Goal: Transaction & Acquisition: Purchase product/service

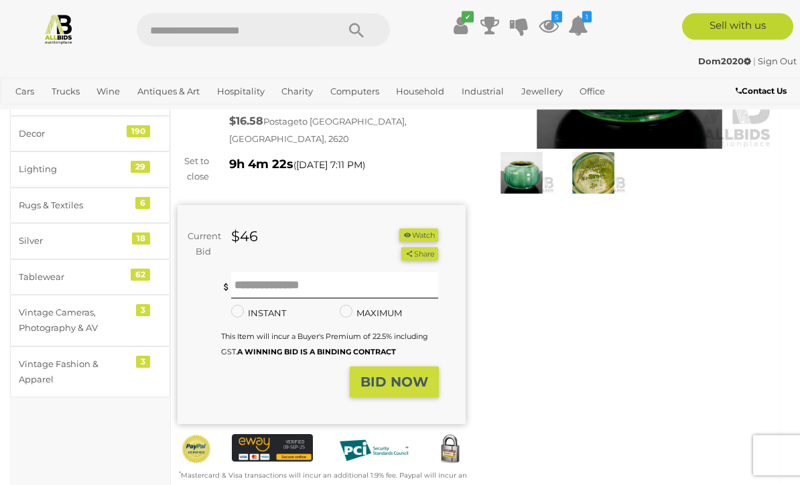
click at [725, 484] on div "Winning Outbid Warranty Charity" at bounding box center [474, 236] width 615 height 558
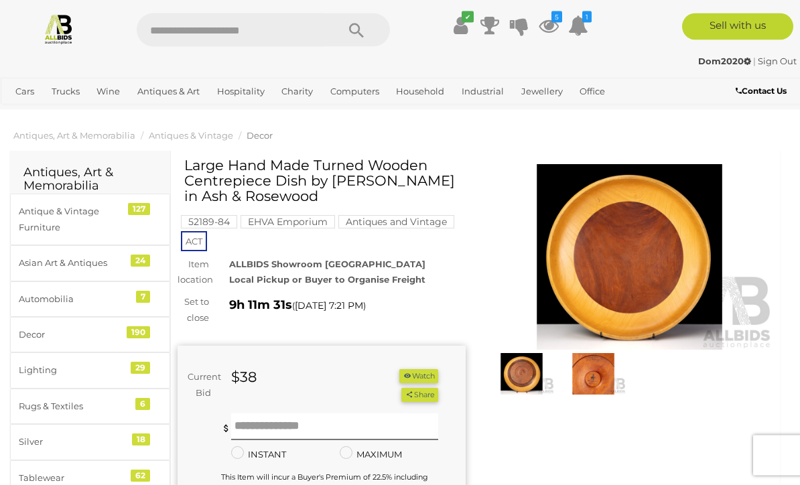
scroll to position [5, 0]
click at [424, 373] on button "Watch" at bounding box center [418, 376] width 39 height 14
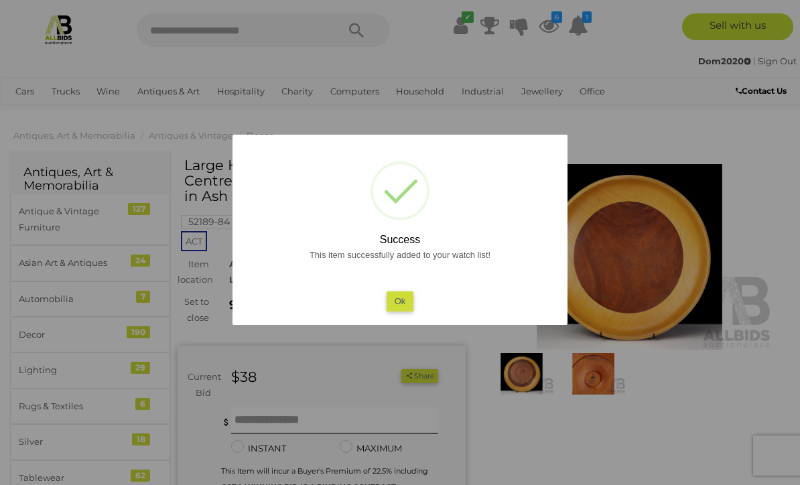
click at [403, 311] on button "Ok" at bounding box center [399, 300] width 27 height 19
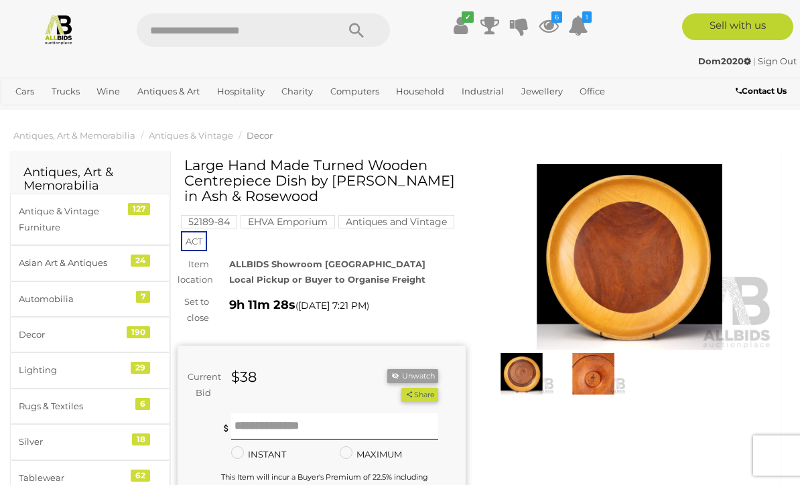
click at [593, 376] on img at bounding box center [592, 374] width 65 height 42
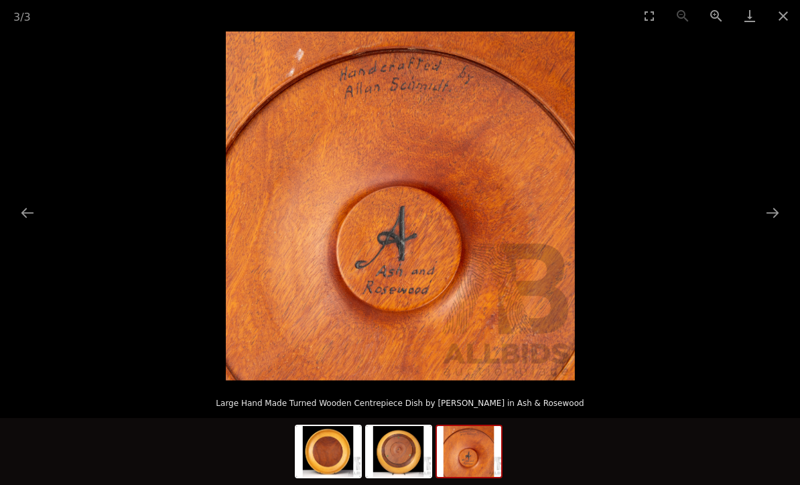
click at [795, 12] on button "Close gallery" at bounding box center [782, 15] width 33 height 31
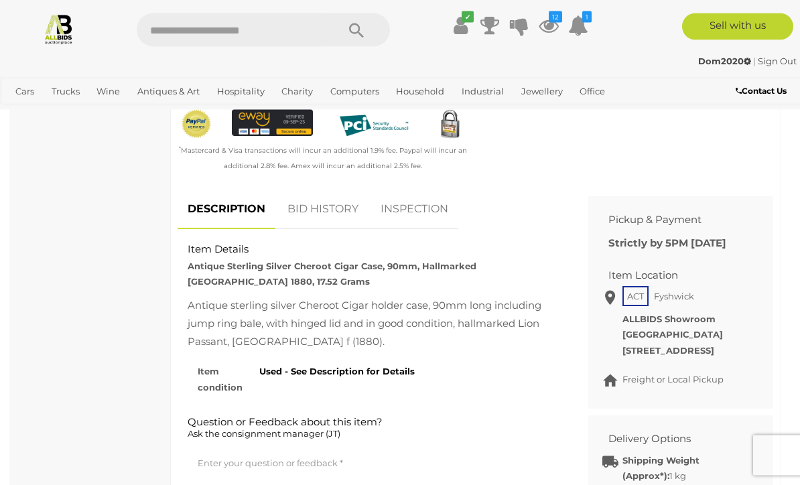
scroll to position [506, 0]
click at [540, 358] on div "Item condition Used - See Description for Details" at bounding box center [372, 376] width 390 height 38
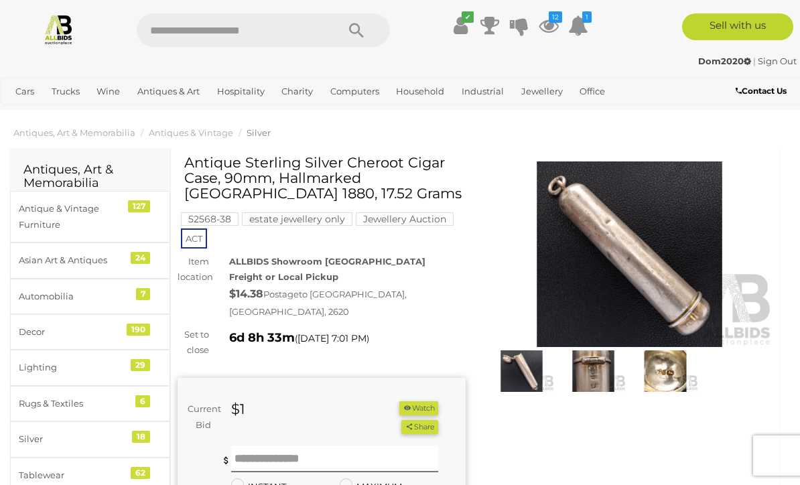
scroll to position [6, 0]
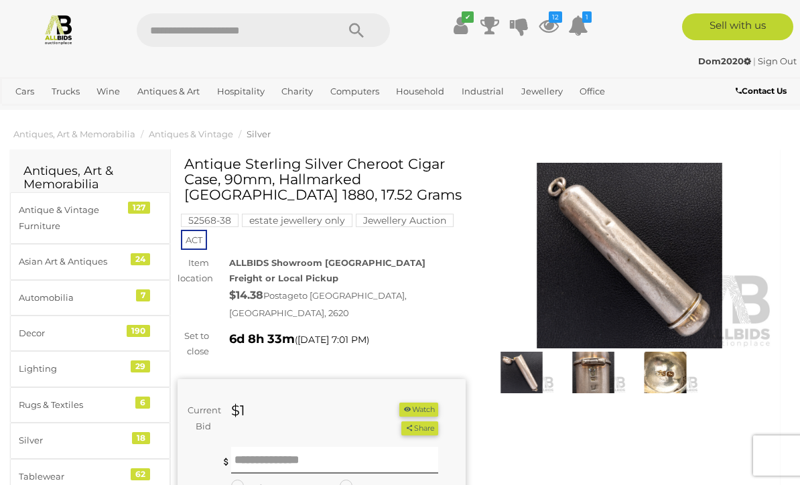
click at [421, 402] on button "Watch" at bounding box center [418, 409] width 39 height 14
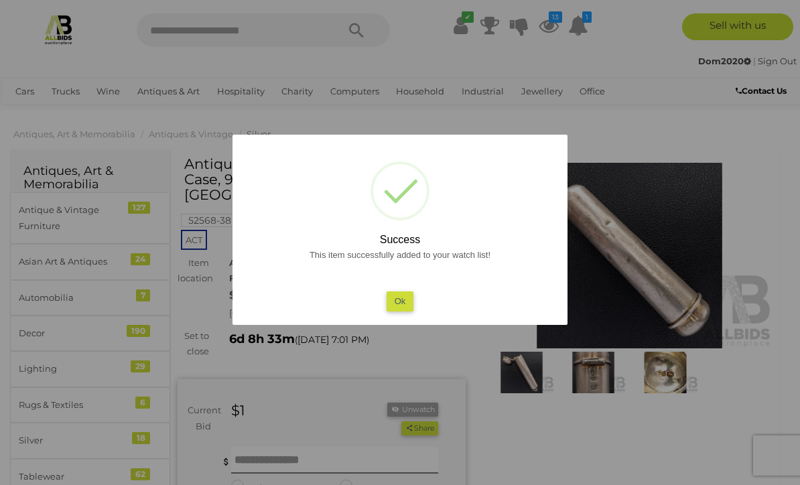
click at [396, 311] on button "Ok" at bounding box center [399, 300] width 27 height 19
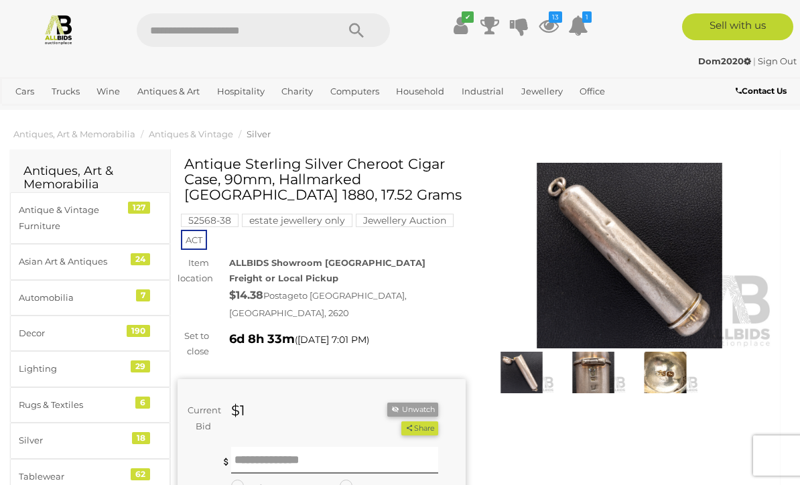
scroll to position [0, 0]
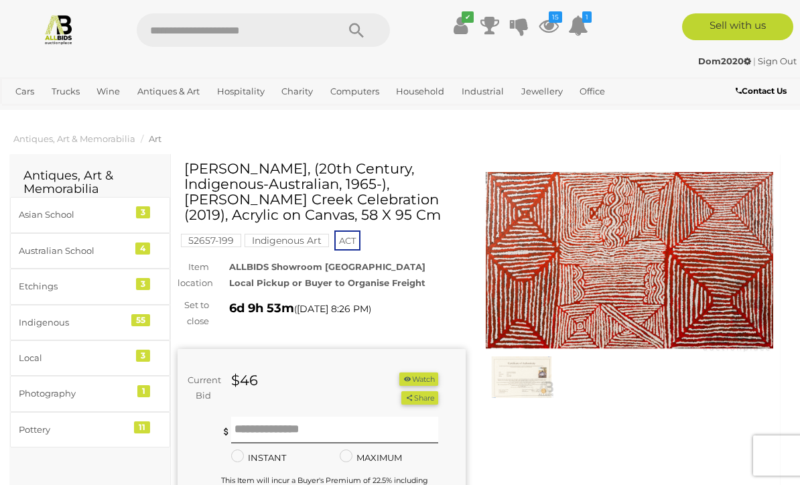
scroll to position [1, 0]
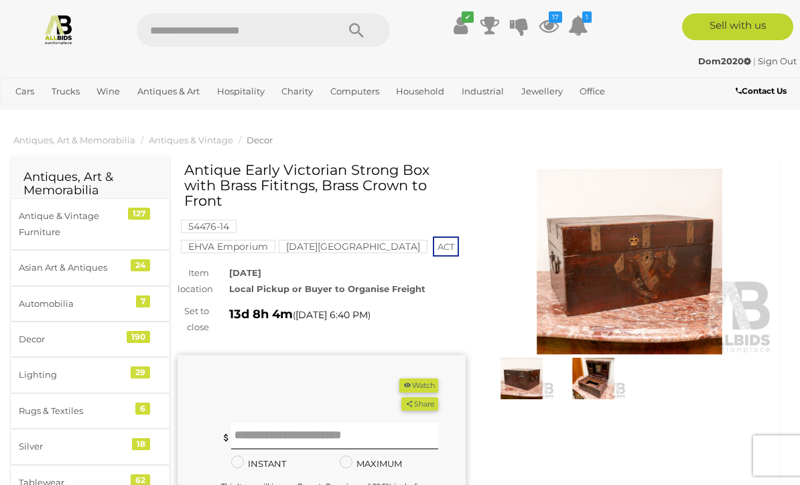
click at [527, 384] on img at bounding box center [521, 379] width 65 height 42
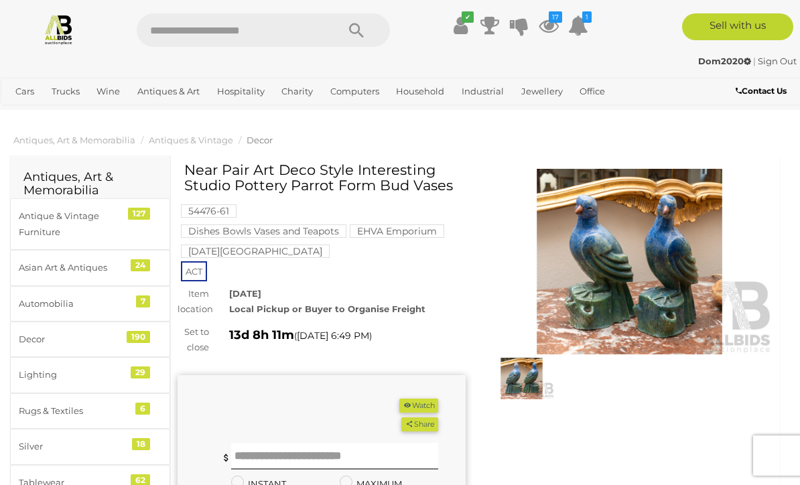
click at [622, 260] on img at bounding box center [629, 261] width 288 height 185
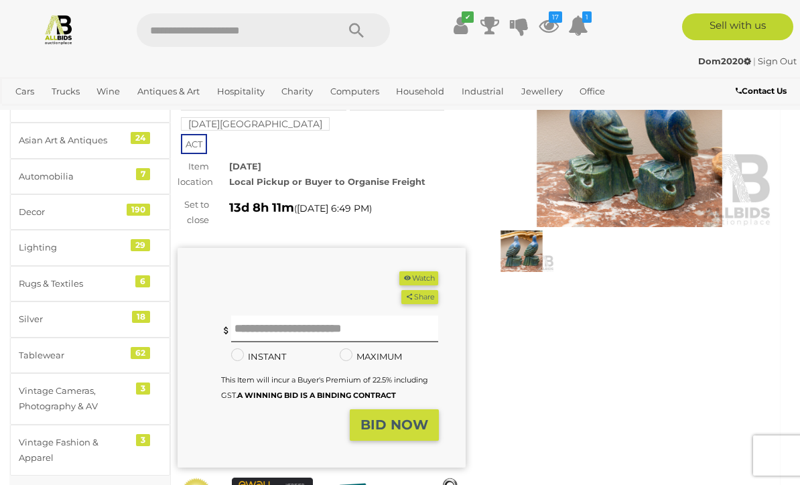
scroll to position [126, 0]
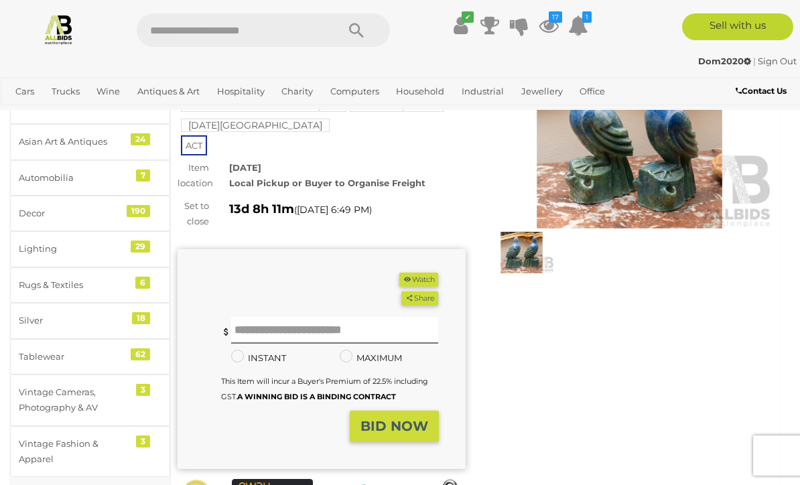
click at [524, 248] on img at bounding box center [521, 253] width 65 height 42
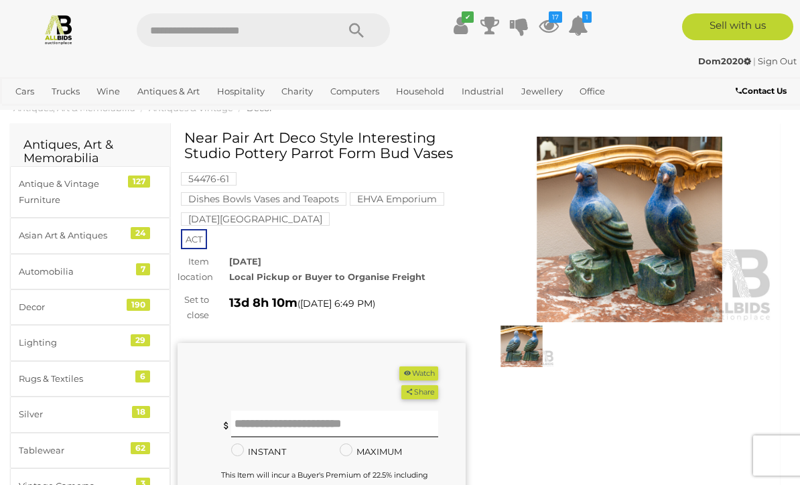
scroll to position [31, 0]
click at [258, 423] on input "text" at bounding box center [335, 424] width 208 height 27
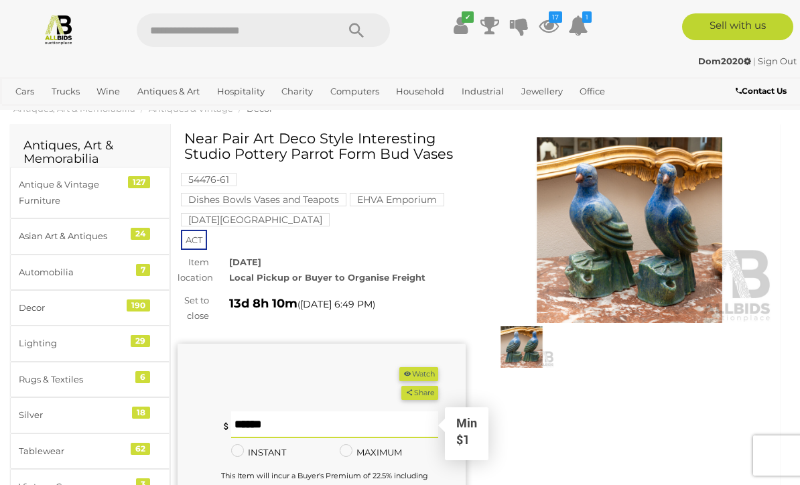
type input "**"
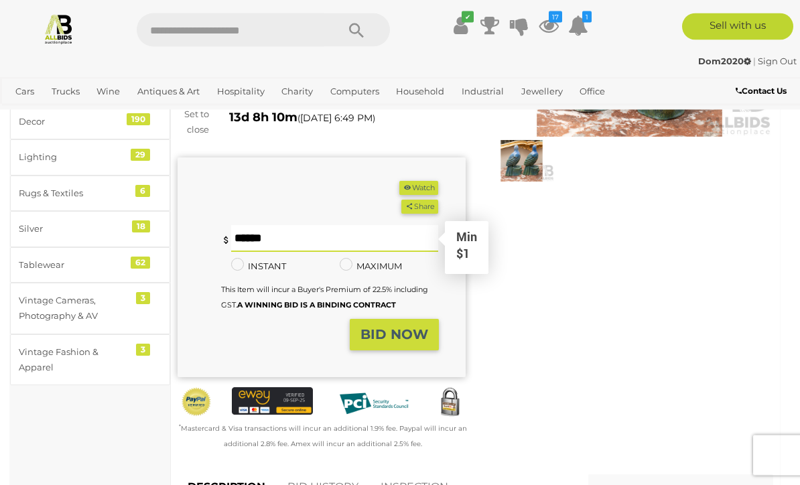
scroll to position [218, 0]
click at [574, 356] on div "Winning Outbid Warranty Charity" at bounding box center [474, 206] width 615 height 524
click at [394, 336] on strong "BID NOW" at bounding box center [394, 334] width 68 height 16
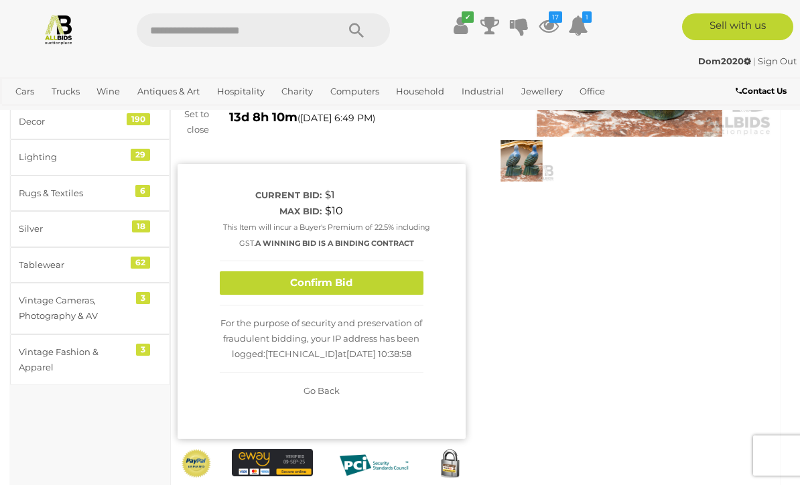
click at [357, 281] on button "Confirm Bid" at bounding box center [322, 282] width 204 height 23
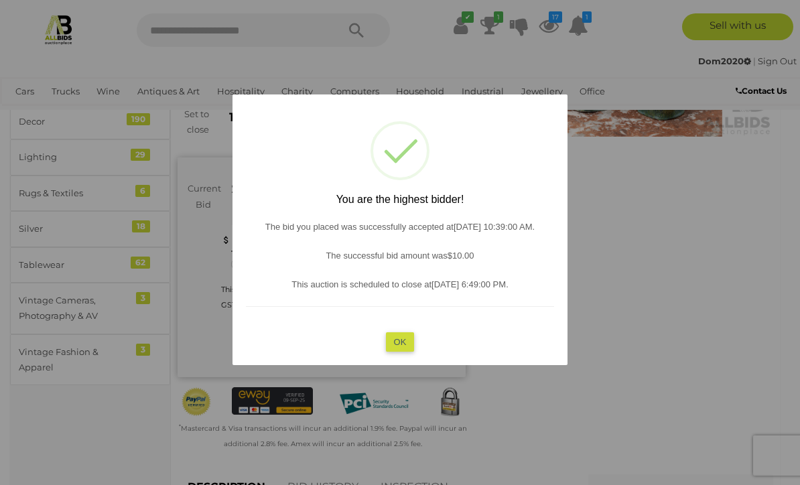
click at [402, 352] on button "OK" at bounding box center [400, 341] width 29 height 19
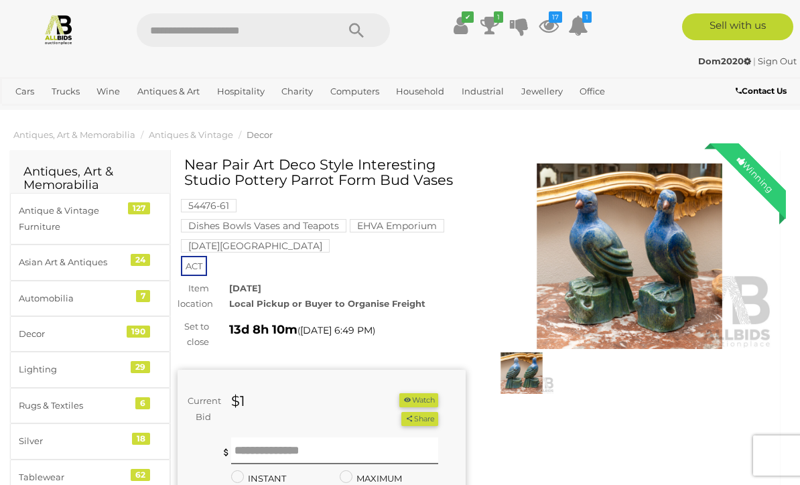
scroll to position [0, 0]
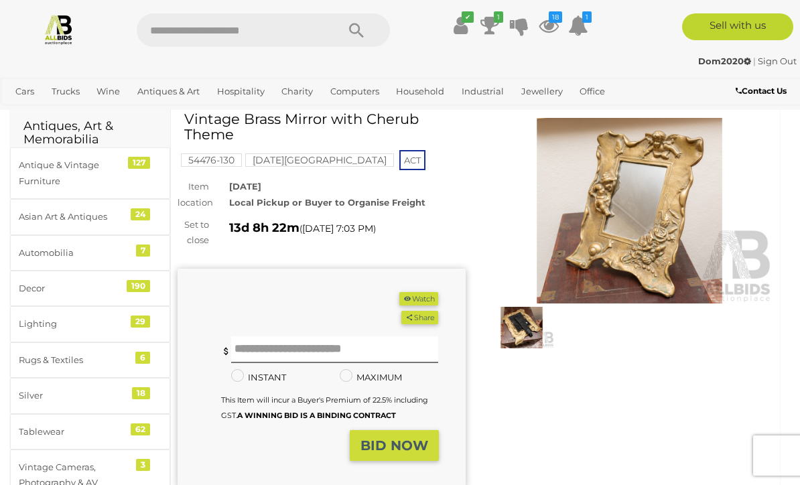
scroll to position [50, 0]
click at [424, 301] on button "Watch" at bounding box center [418, 300] width 39 height 14
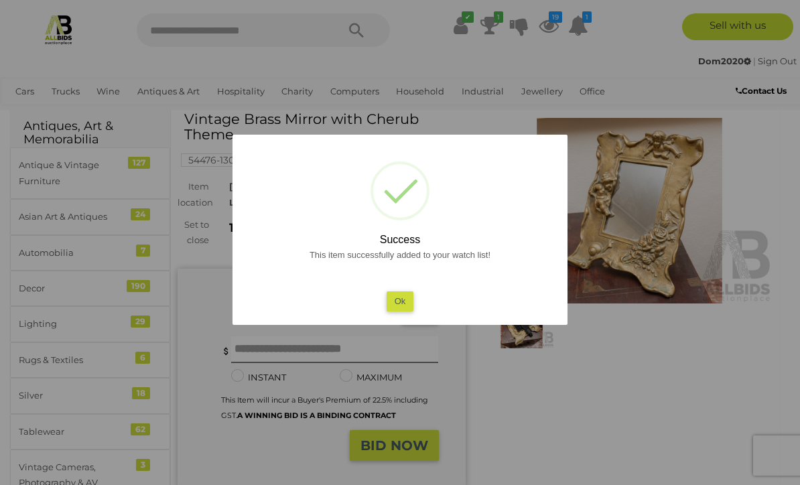
click at [398, 311] on button "Ok" at bounding box center [399, 300] width 27 height 19
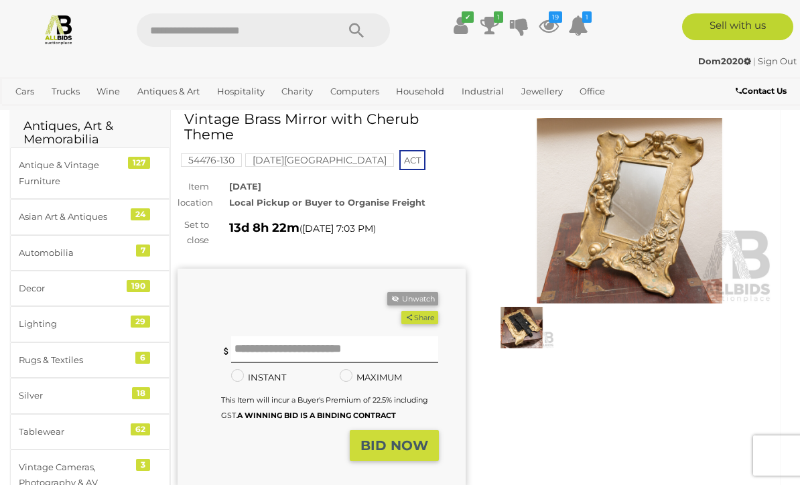
scroll to position [65, 0]
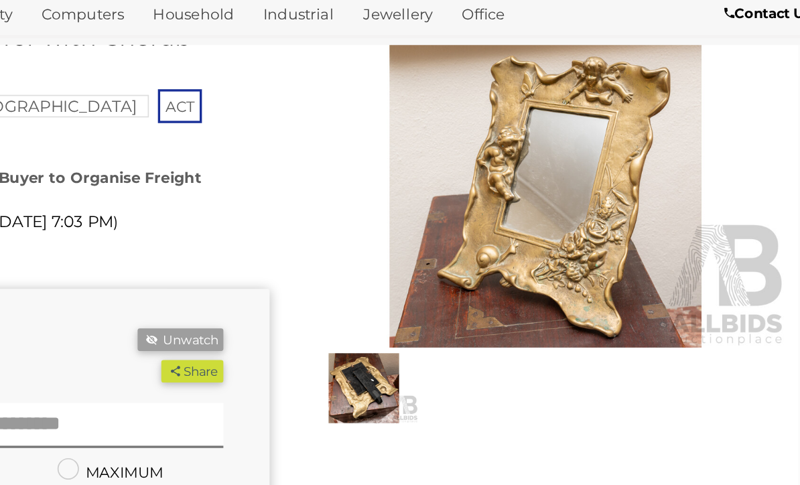
click at [489, 293] on img at bounding box center [521, 314] width 65 height 42
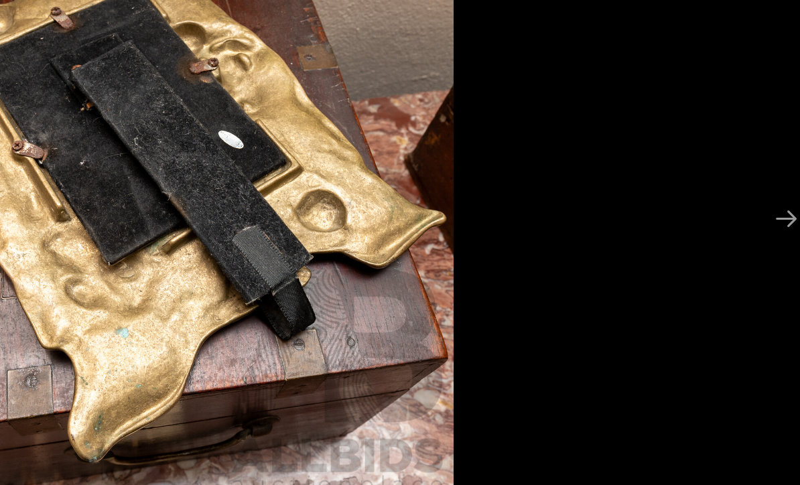
click at [350, 219] on picture at bounding box center [400, 205] width 800 height 349
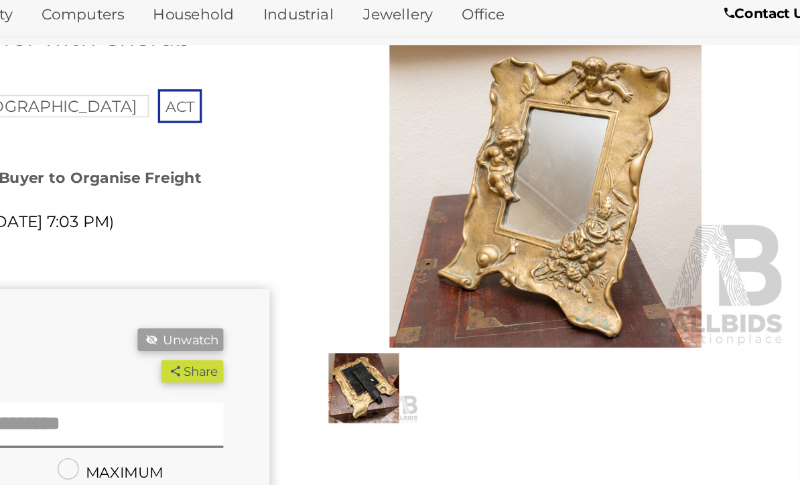
click at [485, 112] on img at bounding box center [629, 196] width 288 height 185
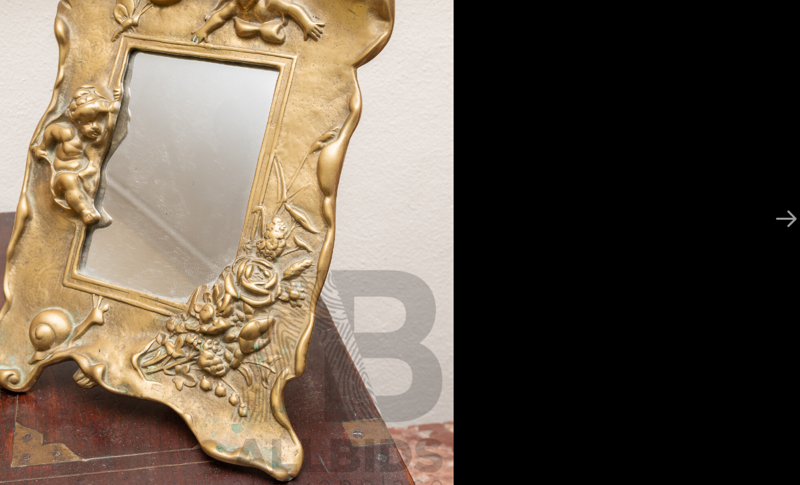
click at [230, 198] on img at bounding box center [400, 205] width 349 height 349
click at [758, 200] on button "Next slide" at bounding box center [772, 213] width 28 height 26
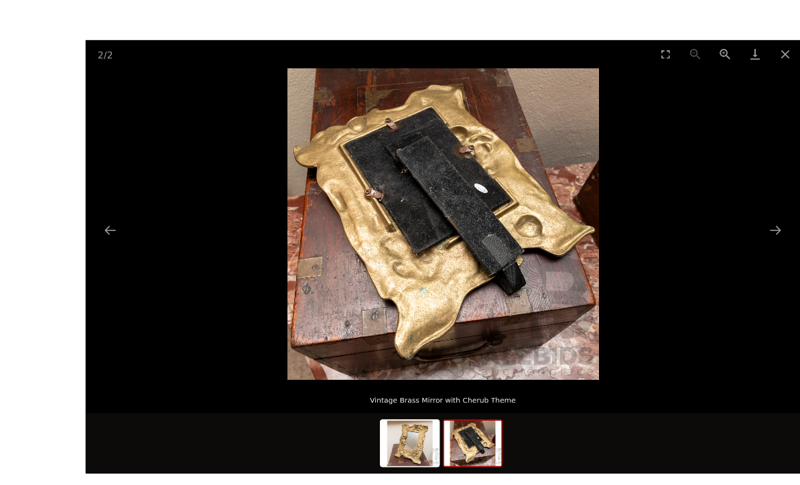
scroll to position [32, 0]
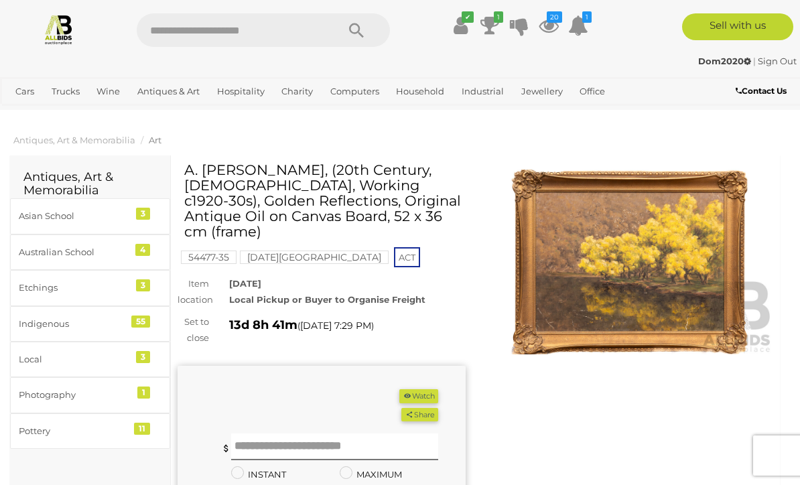
click at [583, 261] on img at bounding box center [629, 261] width 288 height 185
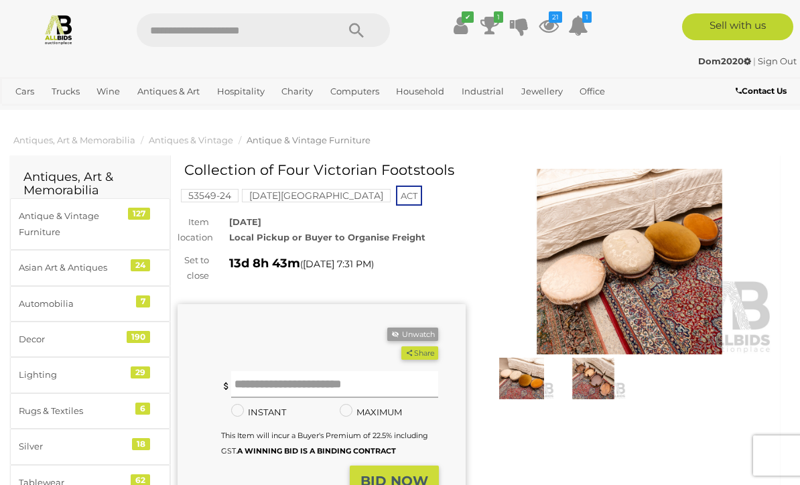
click at [272, 379] on input "text" at bounding box center [335, 384] width 208 height 27
type input "**"
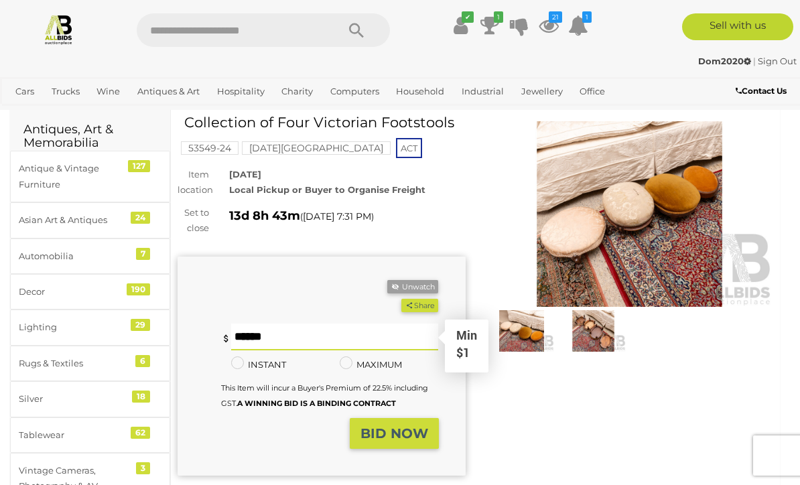
scroll to position [58, 0]
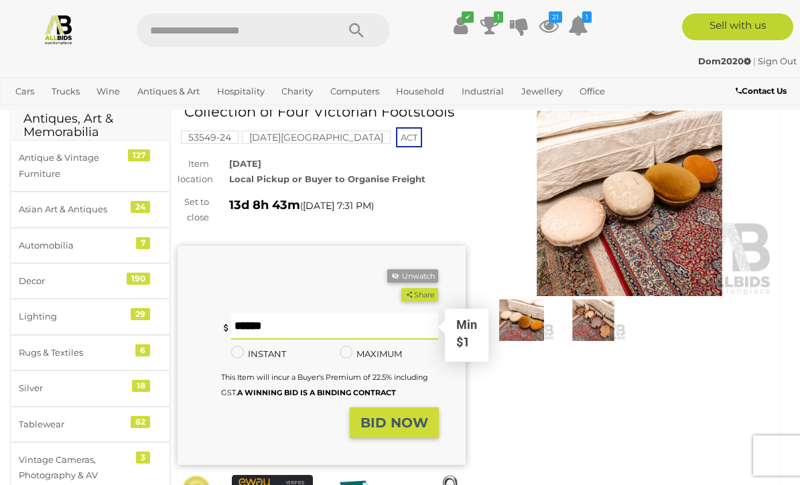
click at [398, 426] on strong "BID NOW" at bounding box center [394, 422] width 68 height 16
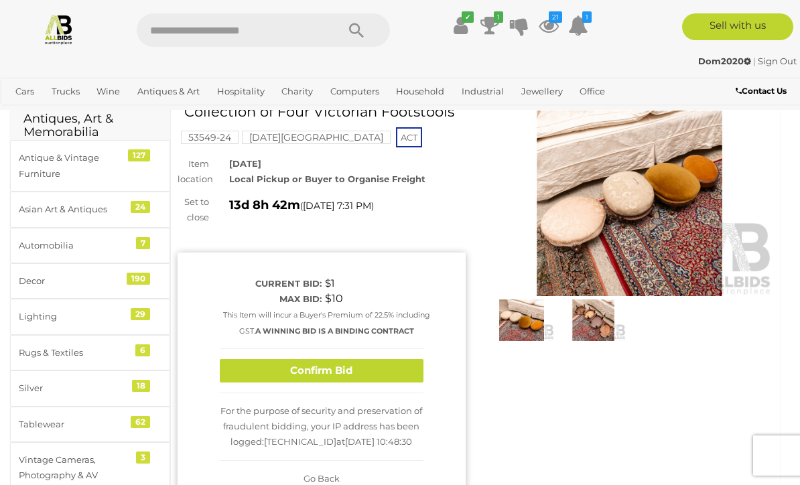
click at [353, 366] on button "Confirm Bid" at bounding box center [322, 370] width 204 height 23
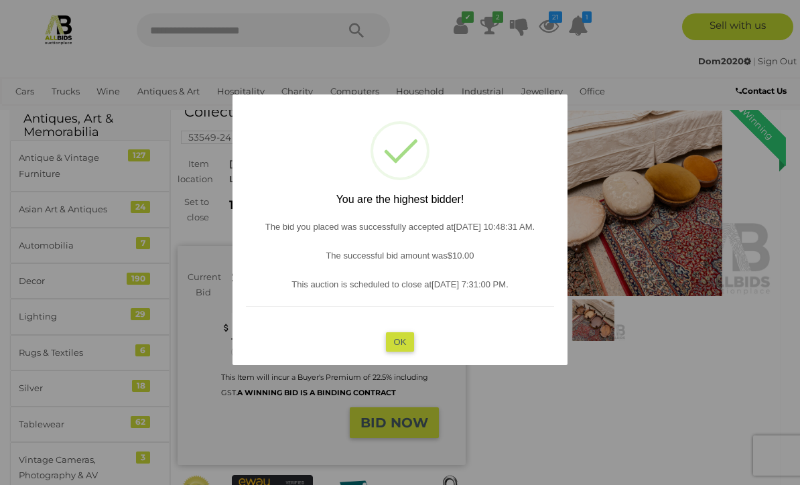
click at [409, 352] on button "OK" at bounding box center [400, 341] width 29 height 19
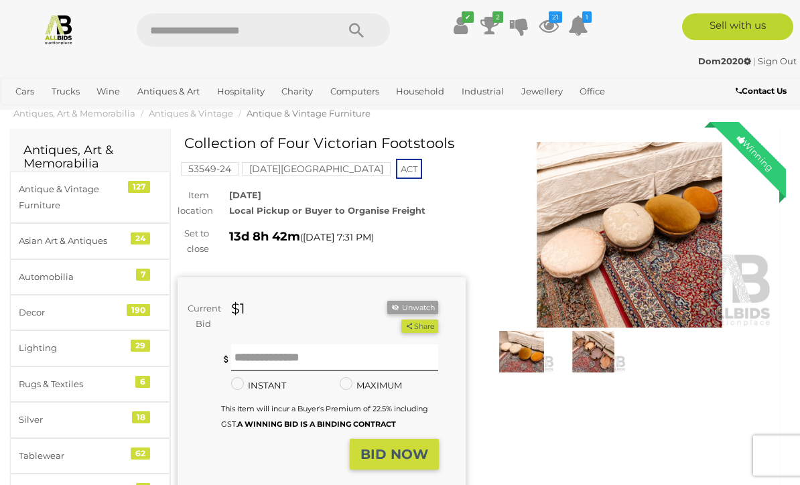
scroll to position [0, 0]
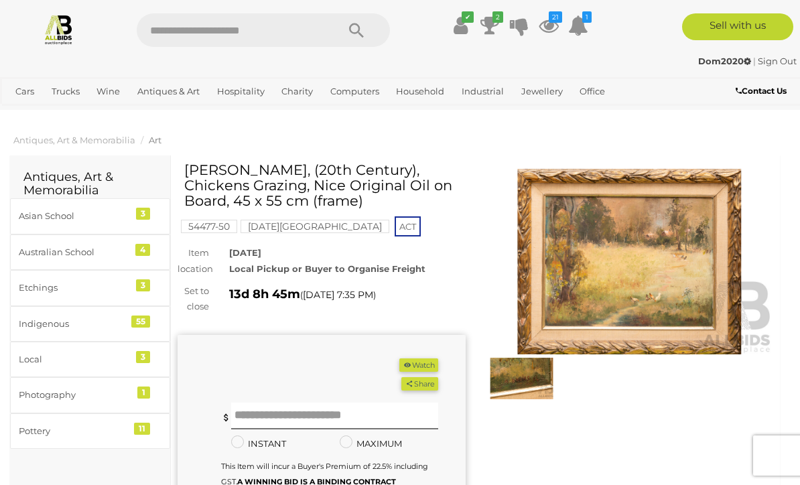
click at [649, 282] on img at bounding box center [629, 261] width 288 height 185
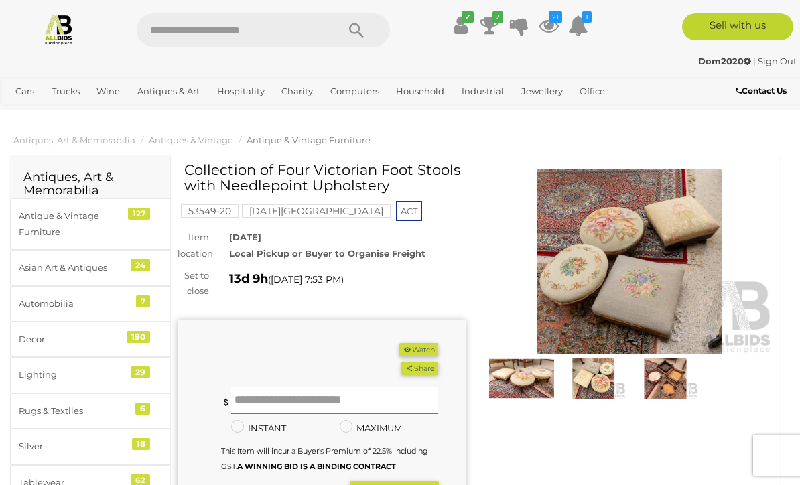
click at [424, 346] on button "Watch" at bounding box center [418, 350] width 39 height 14
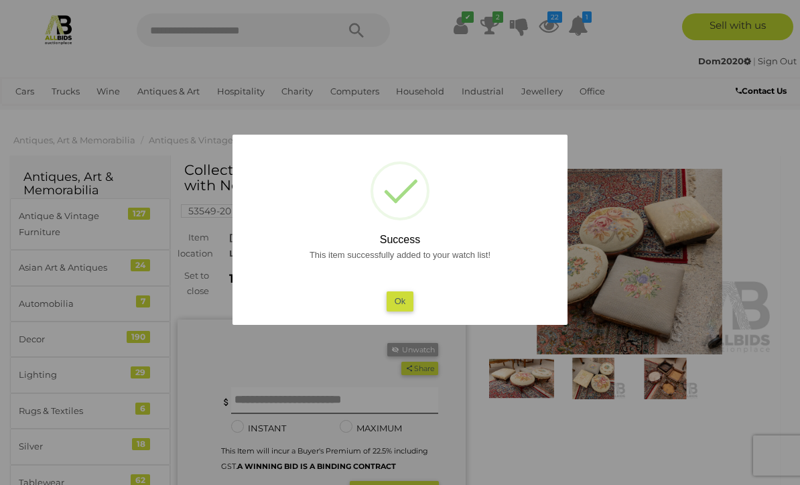
click at [404, 303] on button "Ok" at bounding box center [399, 300] width 27 height 19
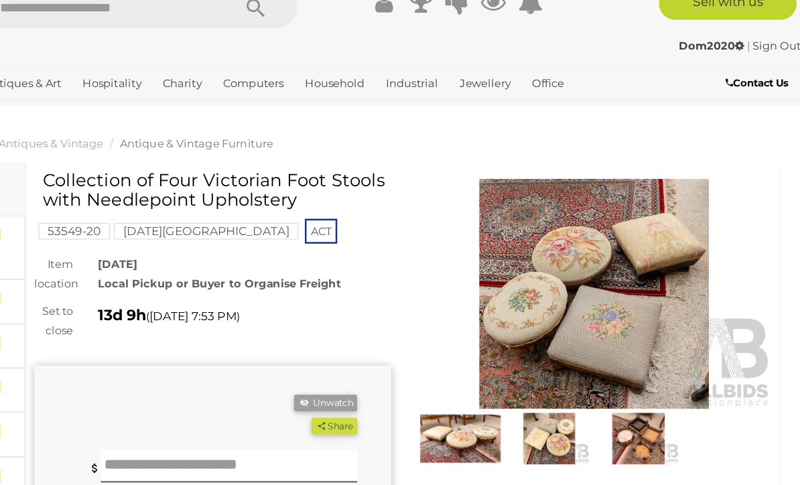
click at [489, 358] on img at bounding box center [521, 379] width 65 height 42
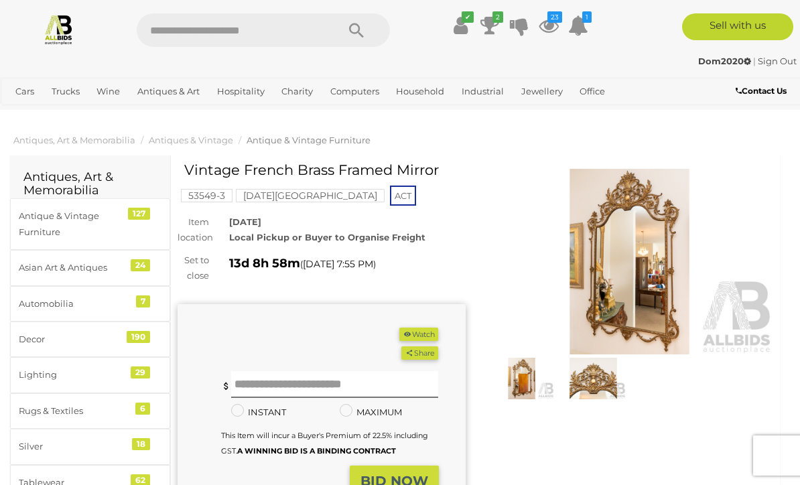
click at [648, 275] on img at bounding box center [629, 261] width 288 height 185
